Goal: Navigation & Orientation: Find specific page/section

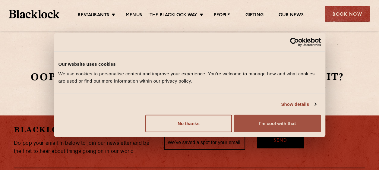
click at [265, 125] on button "I'm cool with that" at bounding box center [277, 124] width 87 height 18
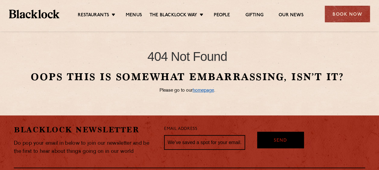
click at [203, 91] on link "homepage" at bounding box center [203, 90] width 21 height 5
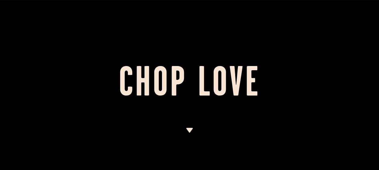
click at [191, 129] on img at bounding box center [190, 130] width 8 height 5
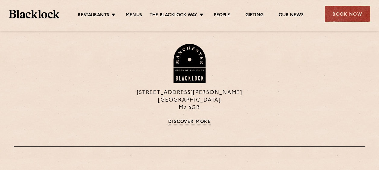
scroll to position [589, 0]
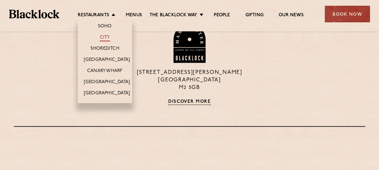
click at [102, 37] on link "City" at bounding box center [105, 38] width 10 height 7
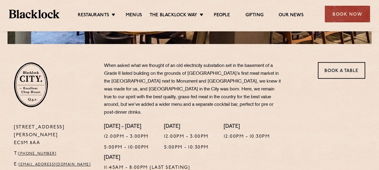
scroll to position [177, 0]
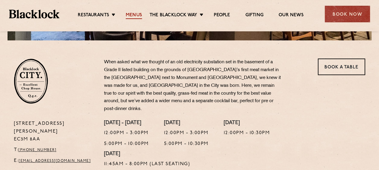
click at [134, 15] on link "Menus" at bounding box center [134, 15] width 16 height 7
